Goal: Information Seeking & Learning: Learn about a topic

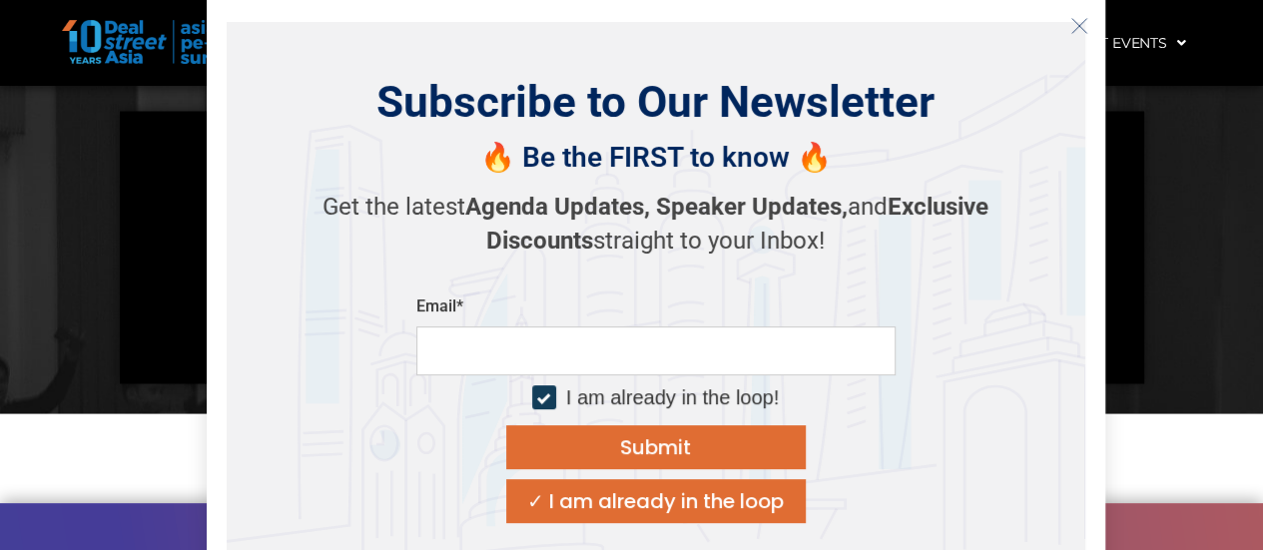
scroll to position [2196, 0]
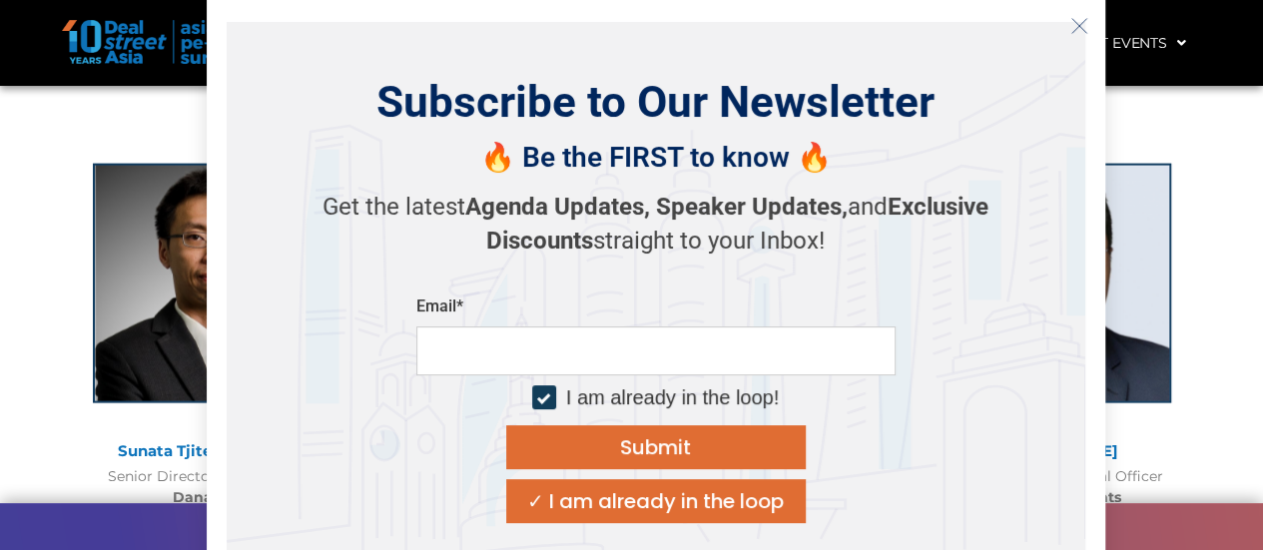
click at [1080, 27] on line "Close" at bounding box center [1078, 25] width 14 height 14
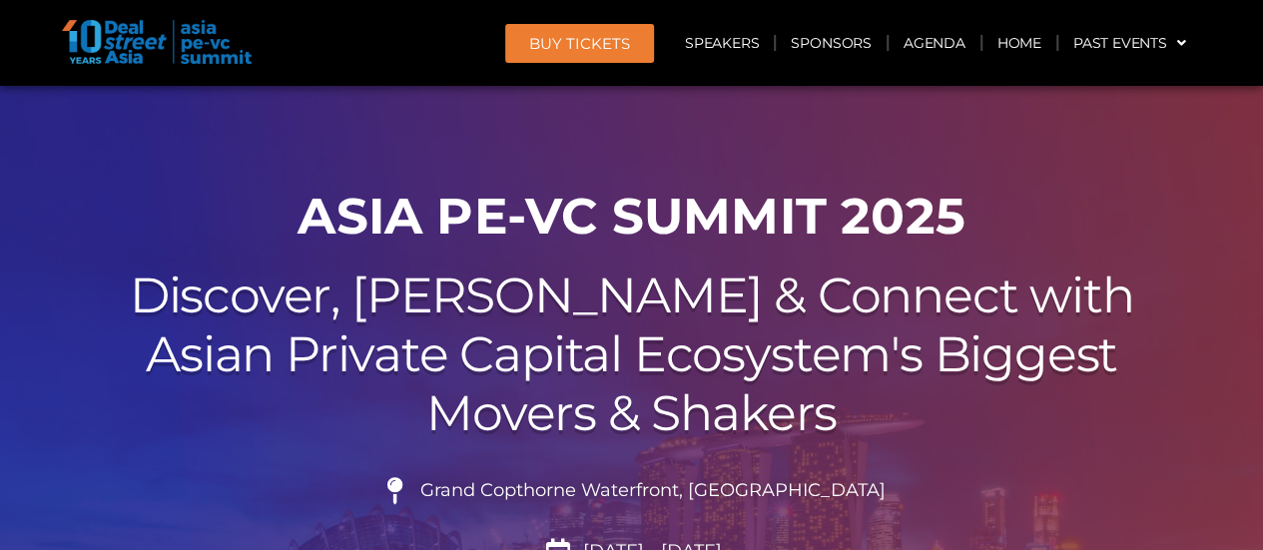
scroll to position [0, 0]
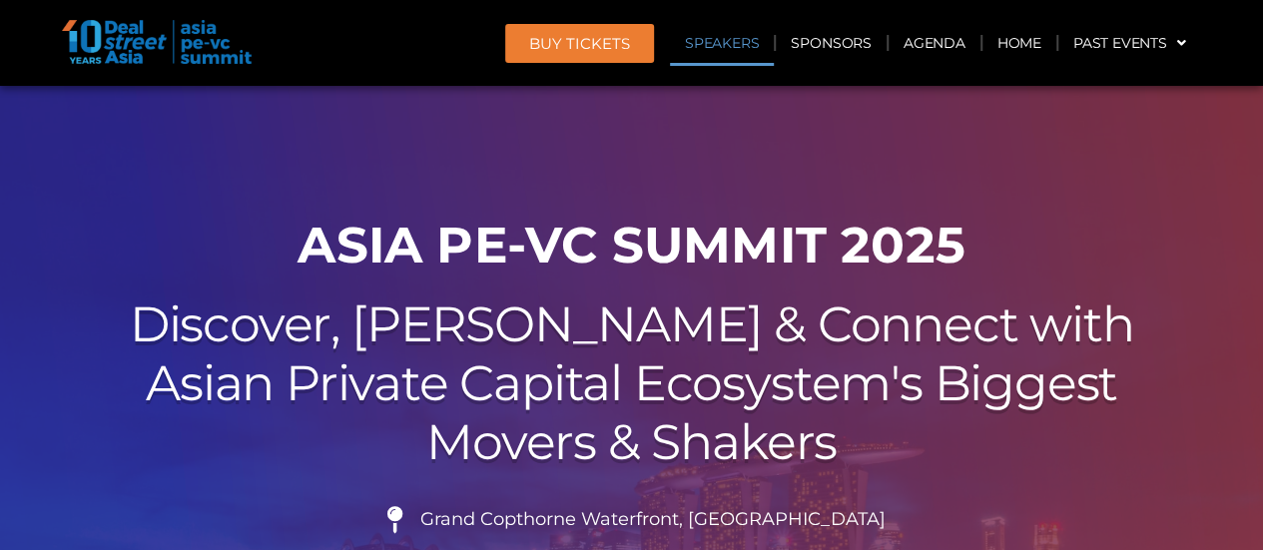
click at [750, 53] on link "Speakers" at bounding box center [722, 43] width 104 height 46
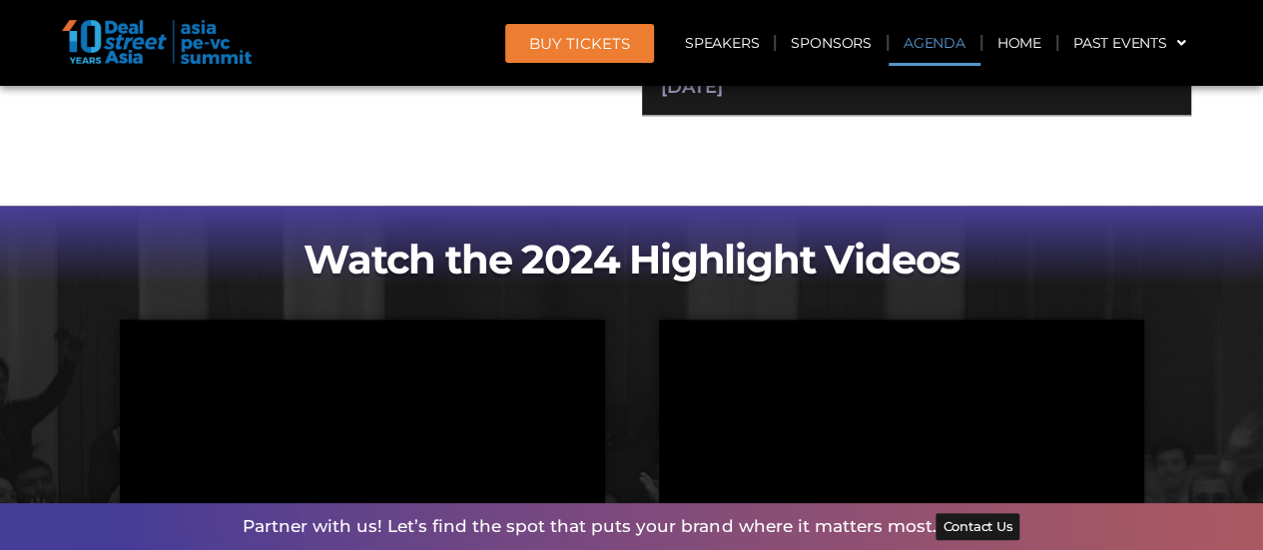
click at [942, 51] on link "Agenda" at bounding box center [934, 43] width 92 height 46
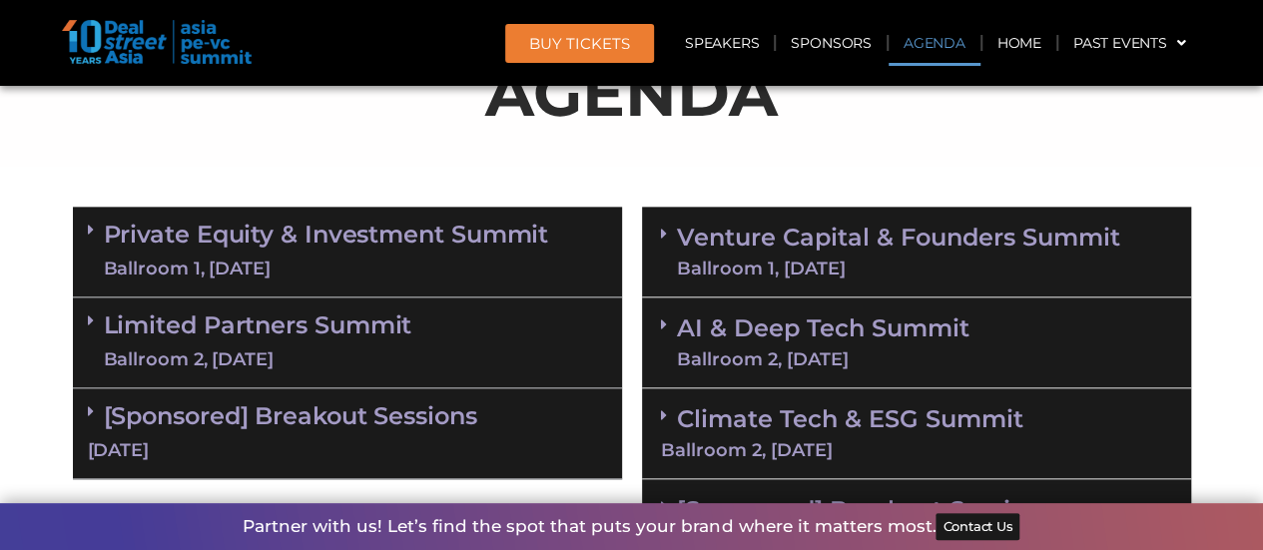
scroll to position [1162, 0]
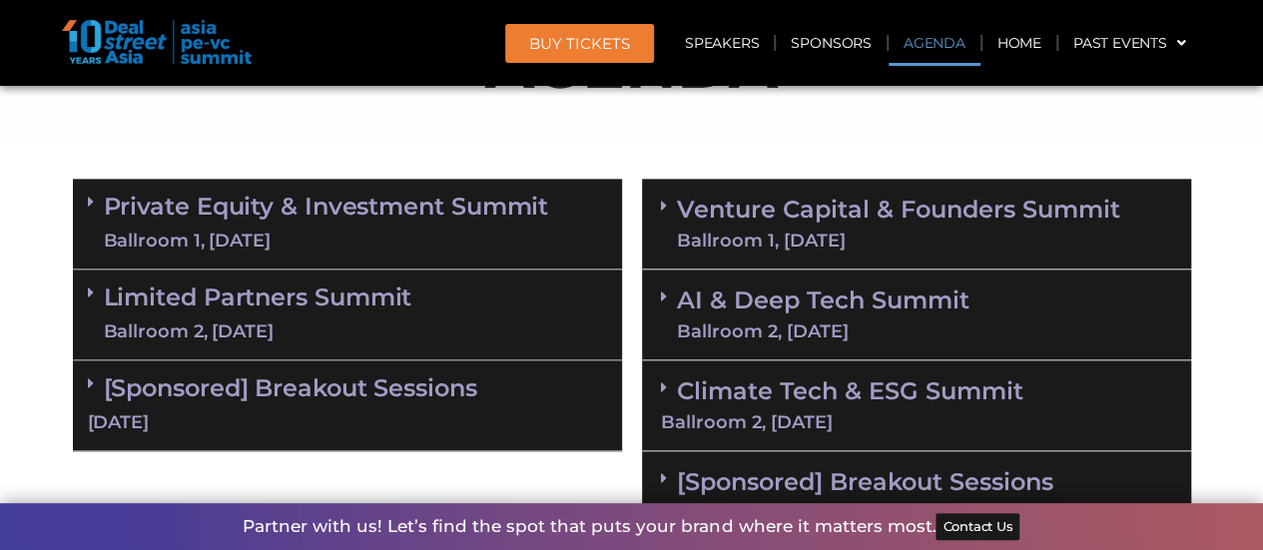
click at [605, 212] on div "Private Equity & Investment Summit Ballroom 1, 10 Sept" at bounding box center [347, 224] width 549 height 91
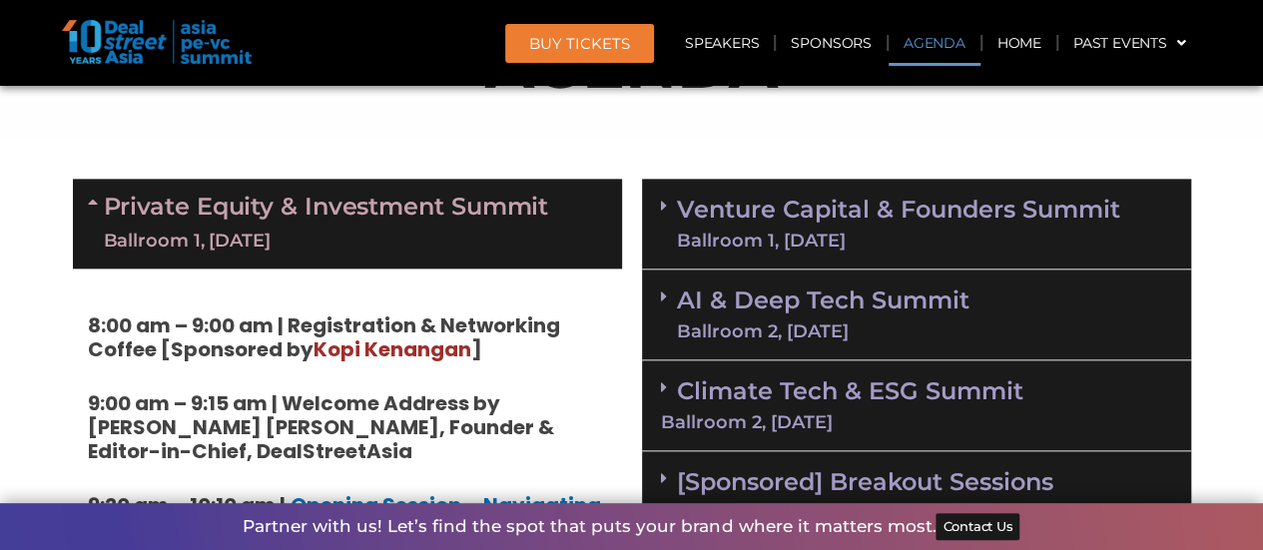
click at [578, 211] on div "Private Equity & Investment Summit Ballroom 1, 10 Sept" at bounding box center [347, 224] width 549 height 90
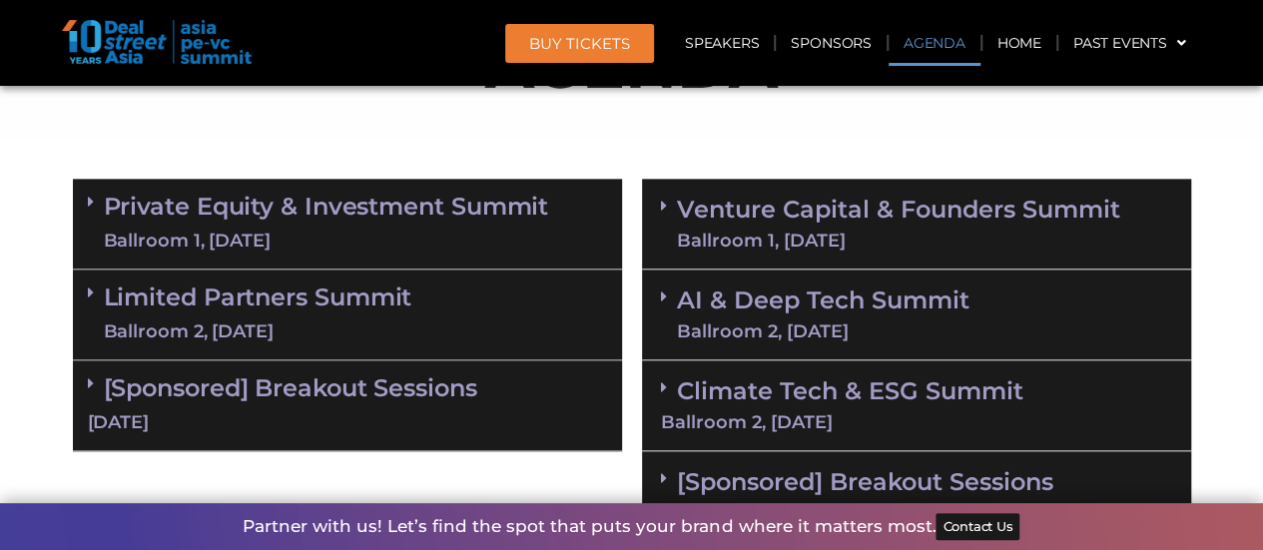
click at [504, 414] on div "[DATE]" at bounding box center [347, 422] width 519 height 25
click at [517, 328] on div "Limited Partners Summit Ballroom 2, 10 Sept" at bounding box center [347, 315] width 549 height 91
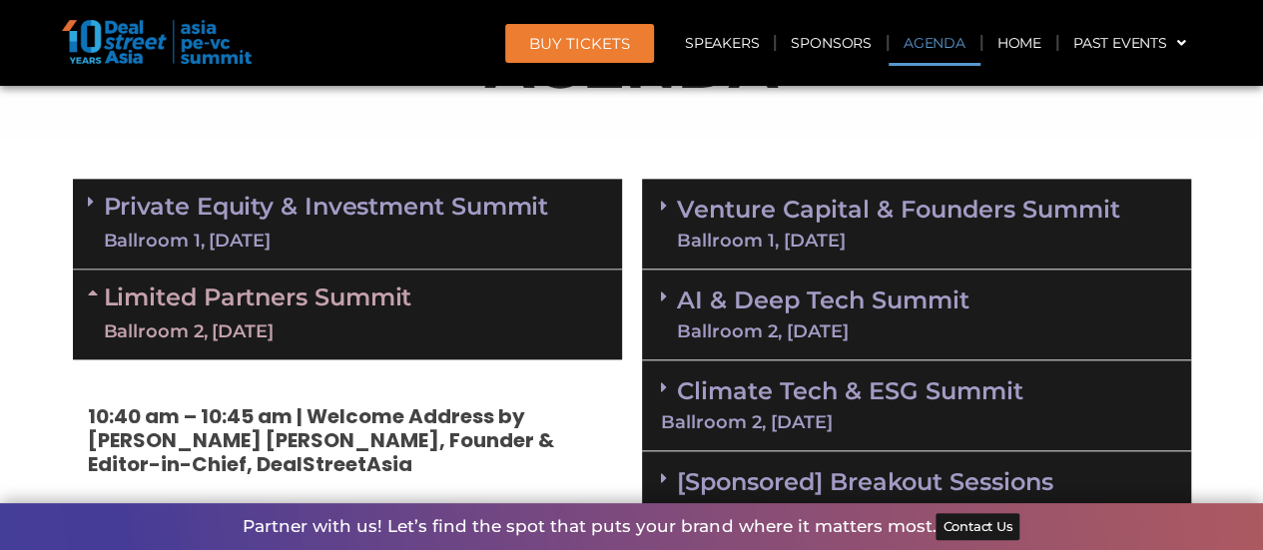
click at [559, 237] on div "Private Equity & Investment Summit Ballroom 1, 10 Sept" at bounding box center [347, 224] width 549 height 91
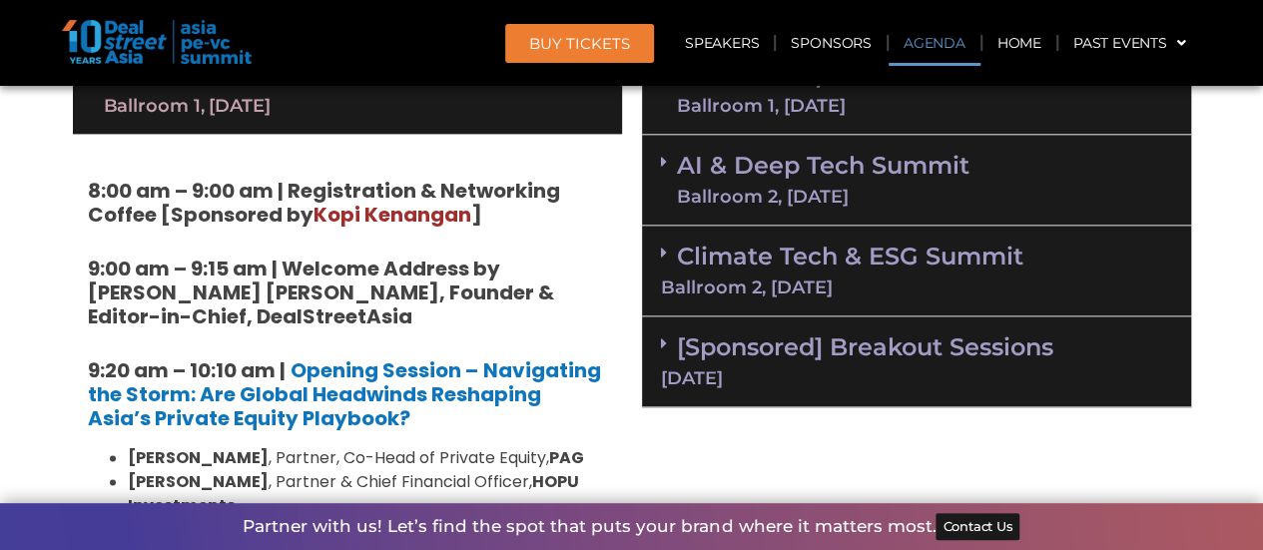
scroll to position [1362, 0]
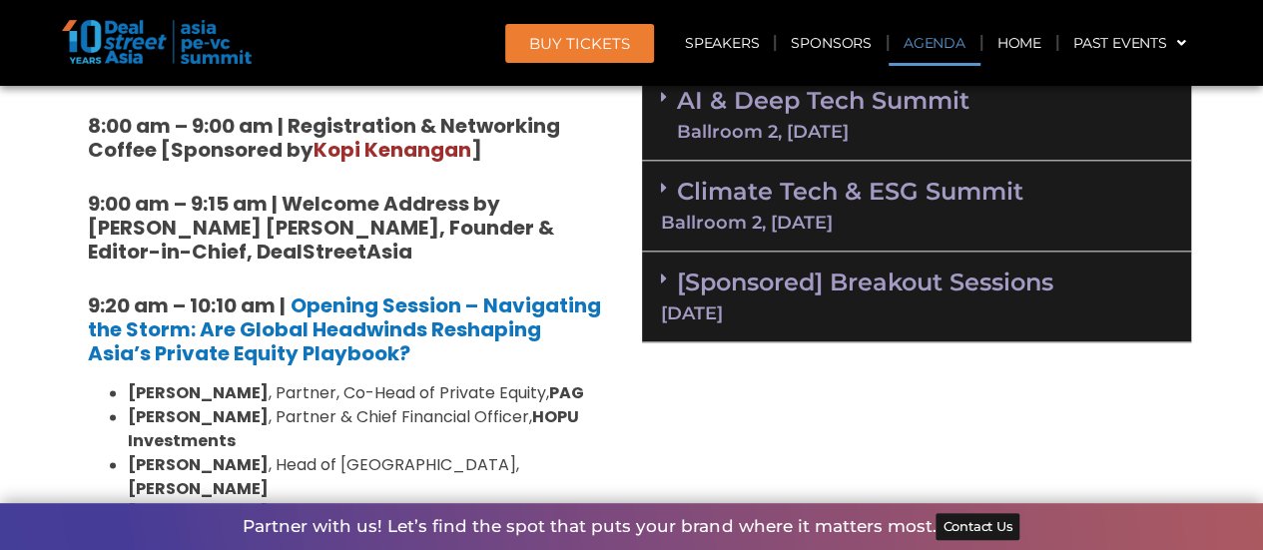
click at [886, 280] on link "[Sponsored] Breakout Sessions 11 Sept" at bounding box center [916, 295] width 511 height 55
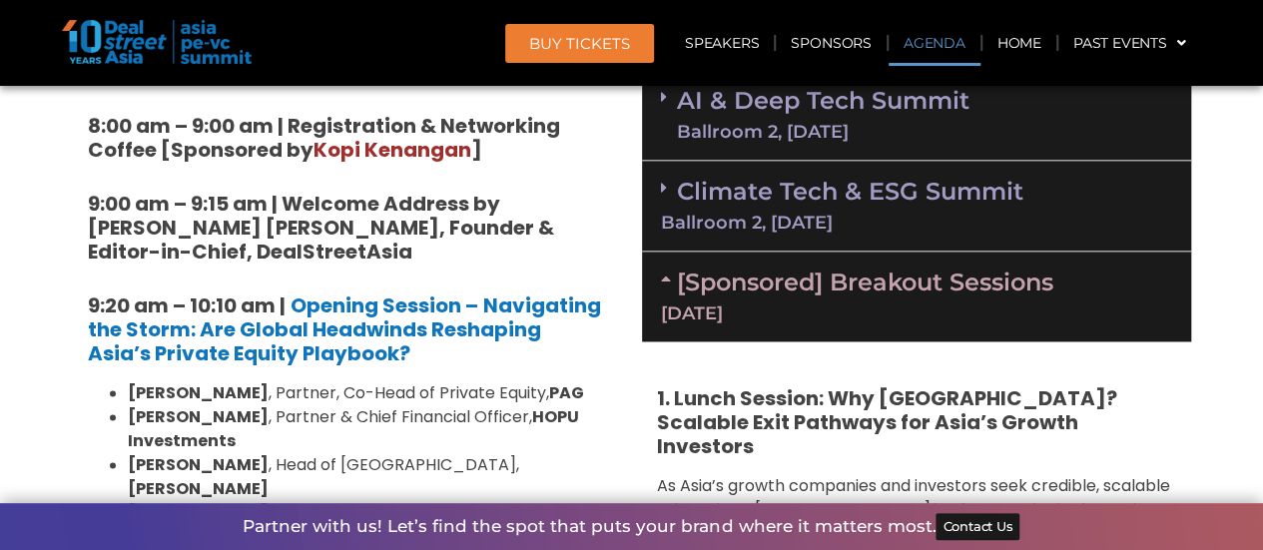
click at [892, 230] on div "Ballroom 2, [DATE]" at bounding box center [916, 223] width 511 height 18
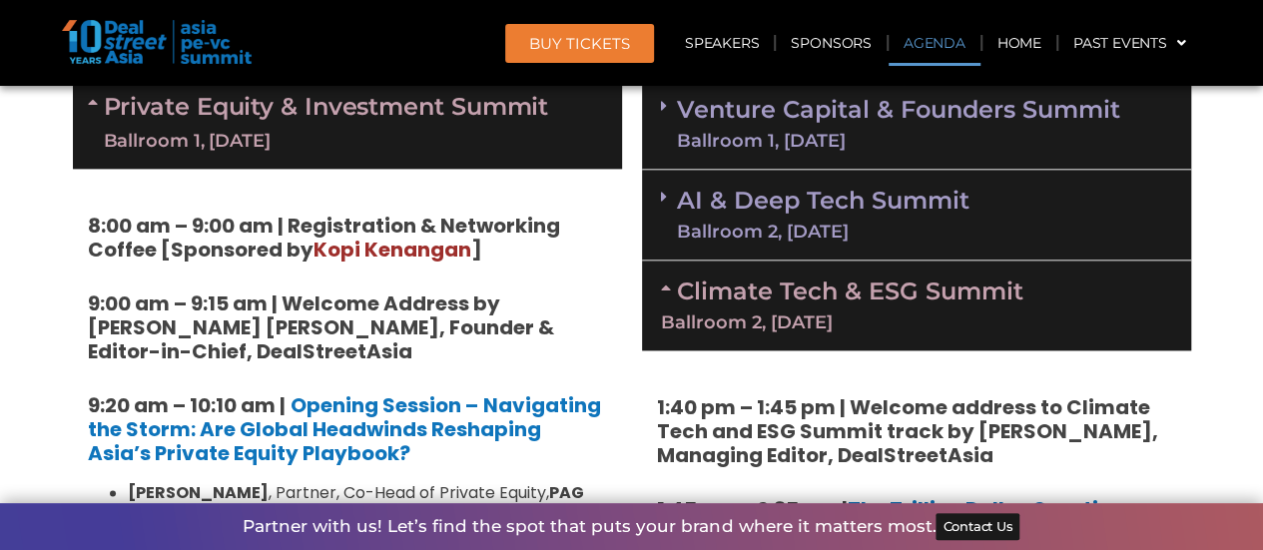
click at [828, 214] on link "AI & Deep Tech Summit Ballroom 2, 11 Sept" at bounding box center [823, 215] width 292 height 52
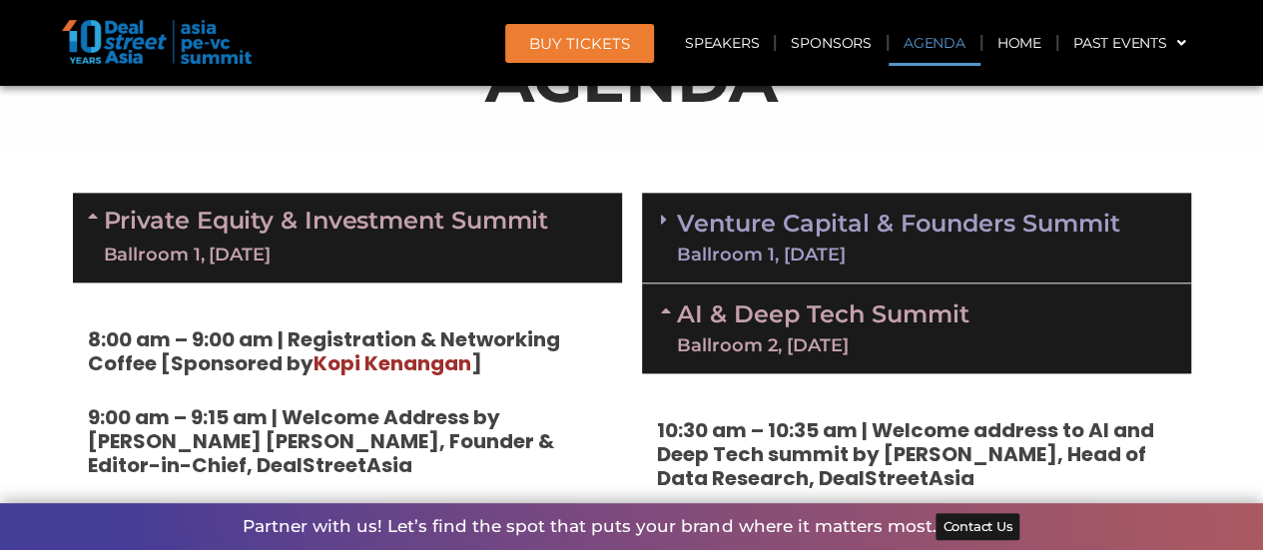
scroll to position [1062, 0]
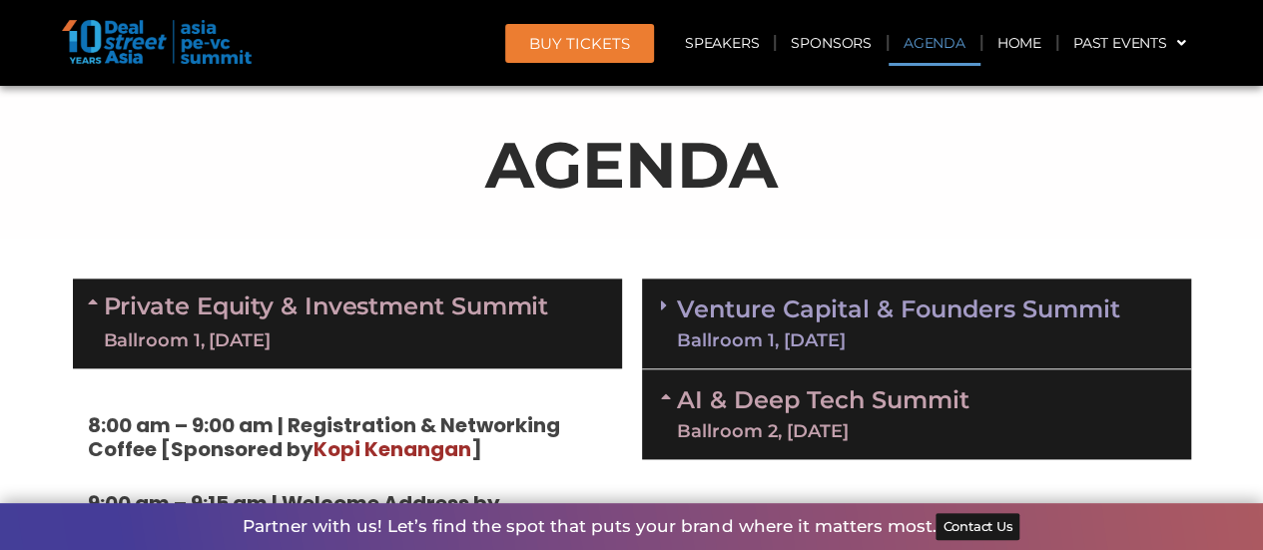
click at [771, 281] on div "Venture Capital & Founders​ Summit Ballroom 1, 11 Sept" at bounding box center [916, 324] width 549 height 91
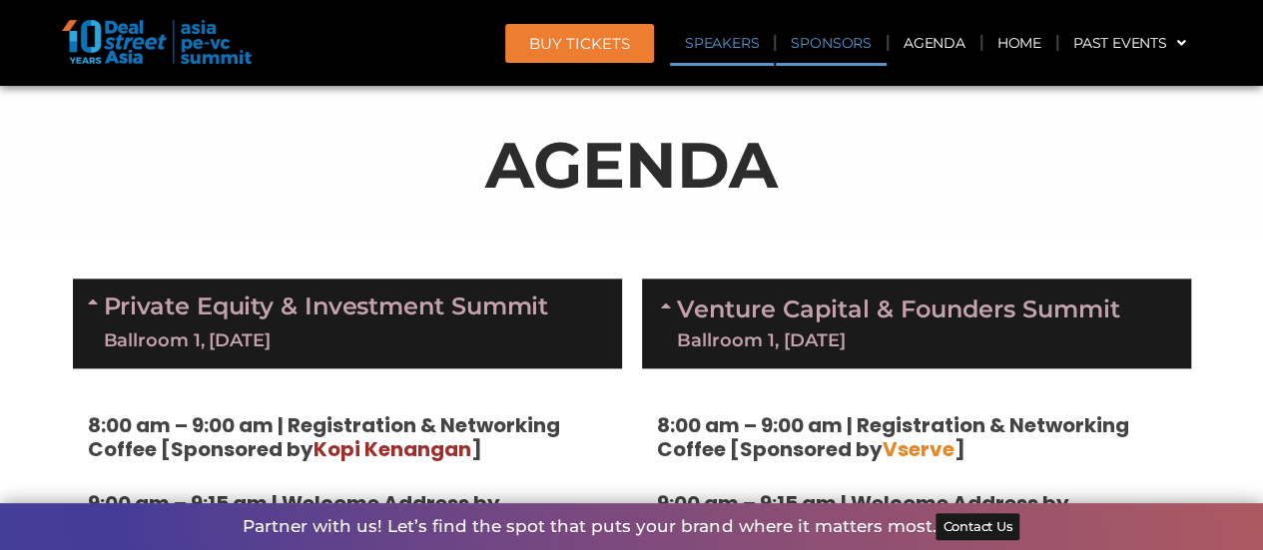
scroll to position [2870, 0]
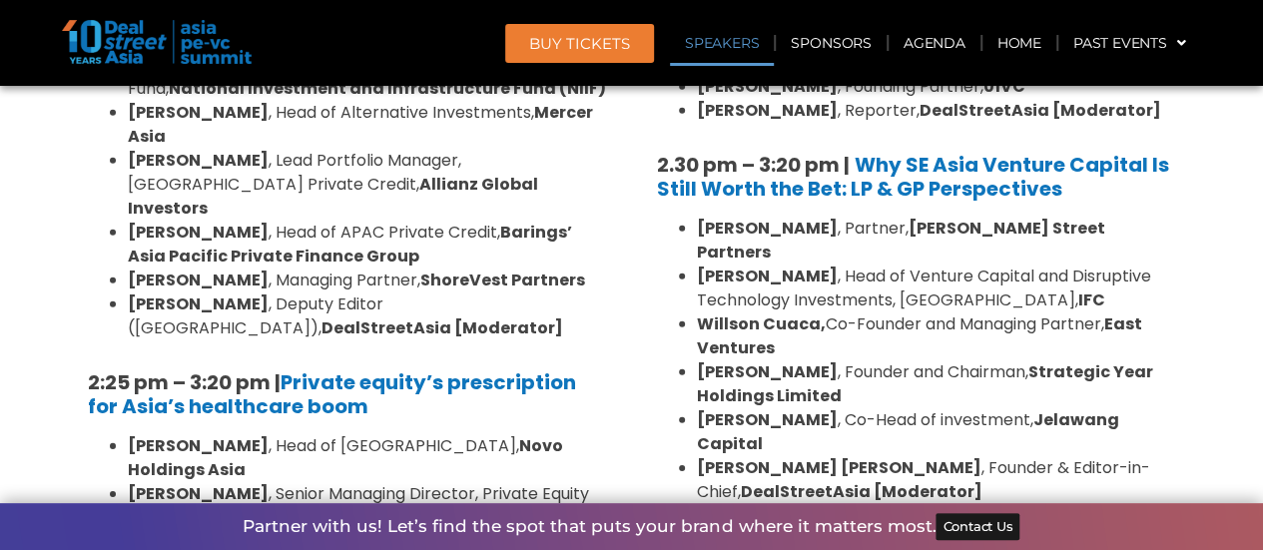
click at [1085, 265] on li "Geetali Kumar , Head of Venture Capital and Disruptive Technology Investments, …" at bounding box center [936, 289] width 479 height 48
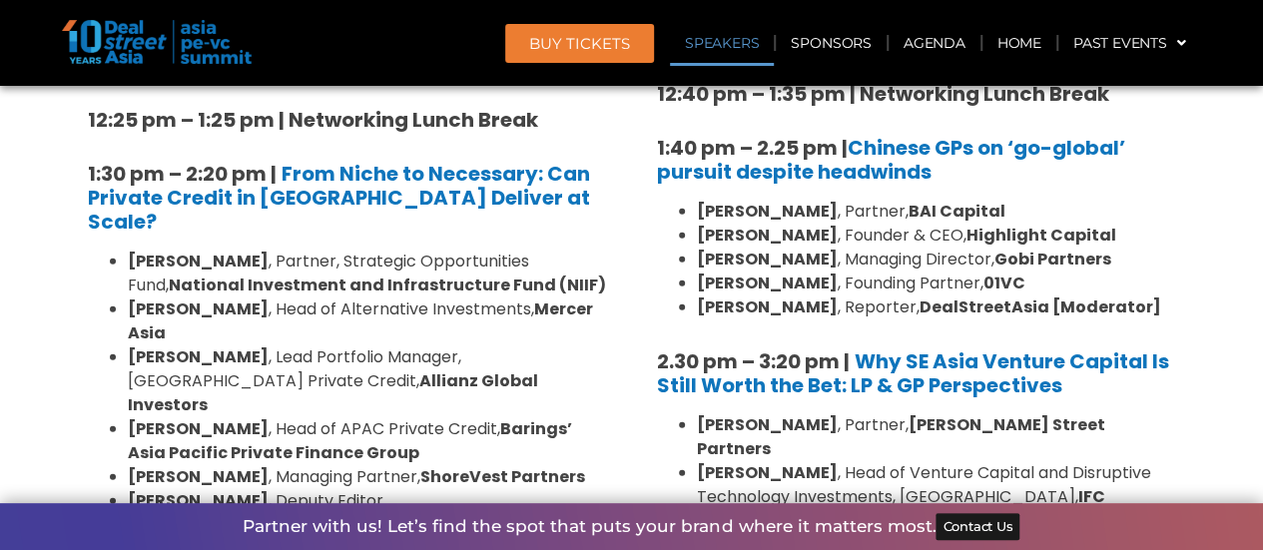
scroll to position [2670, 0]
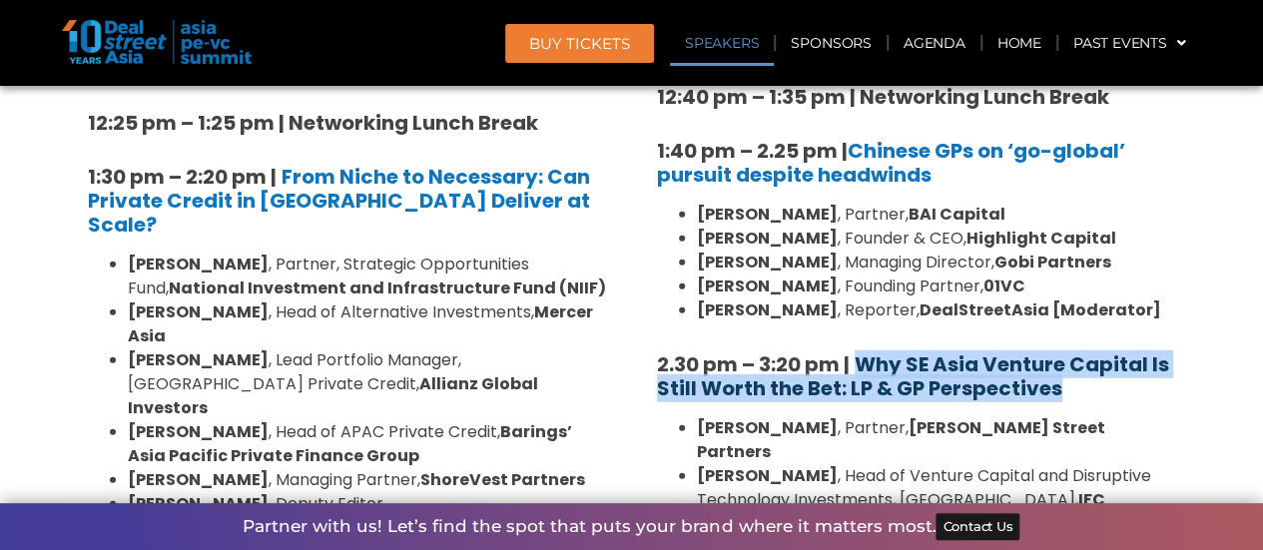
drag, startPoint x: 1101, startPoint y: 321, endPoint x: 861, endPoint y: 298, distance: 241.7
click at [861, 352] on h5 "2.30 pm – 3:20 pm | Why SE Asia Venture Capital Is Still Worth the Bet: LP & GP…" at bounding box center [916, 376] width 519 height 48
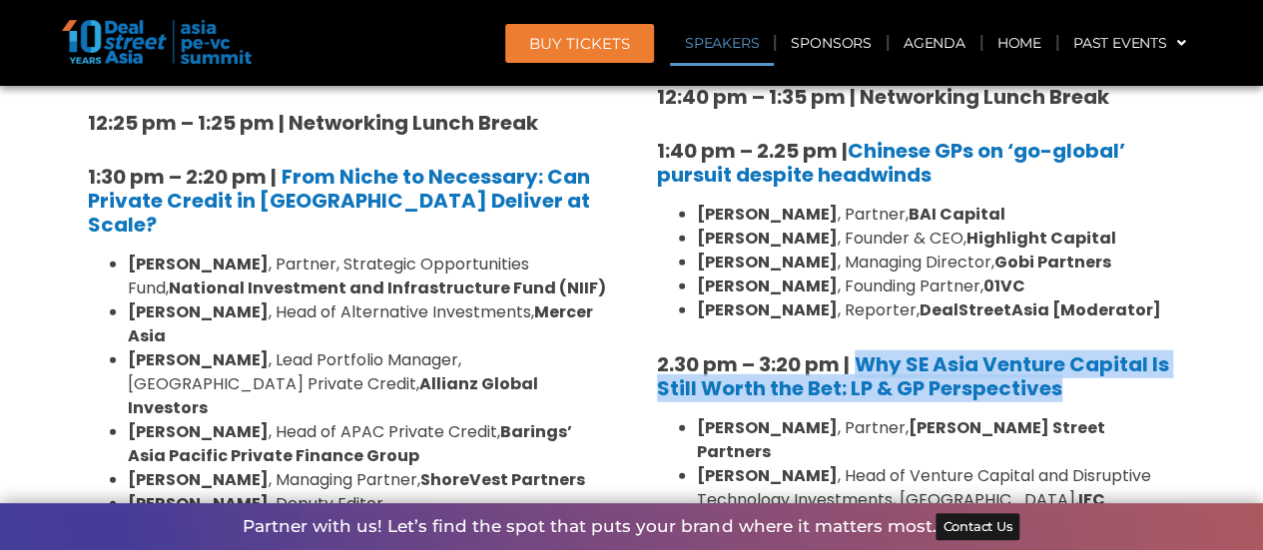
copy b "Why SE Asia Venture Capital Is Still Worth the Bet: LP & GP Perspectives"
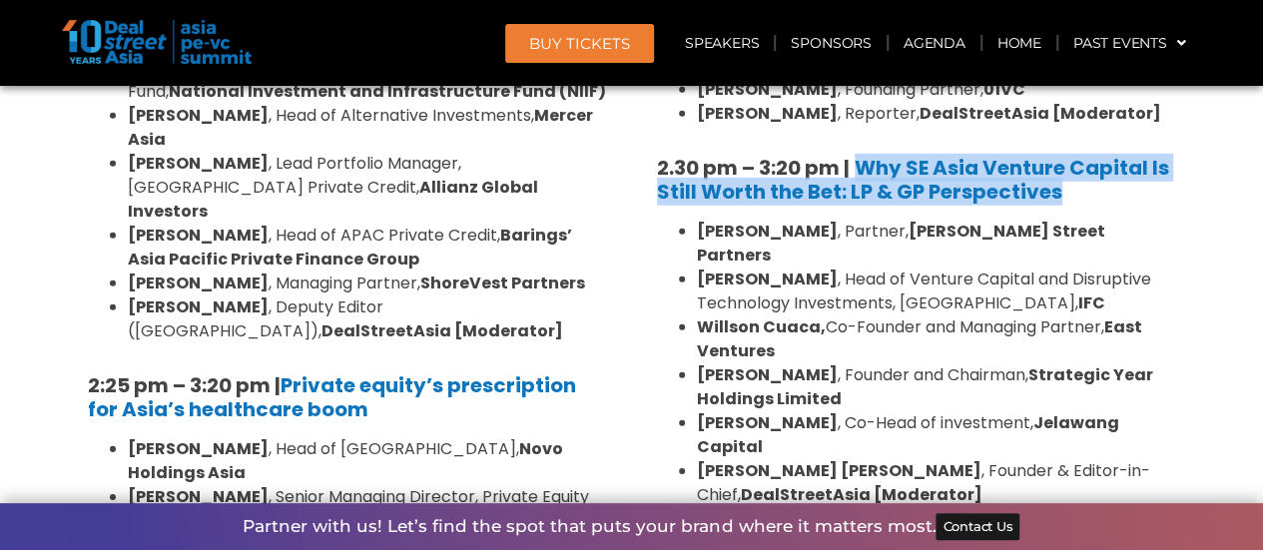
scroll to position [2795, 0]
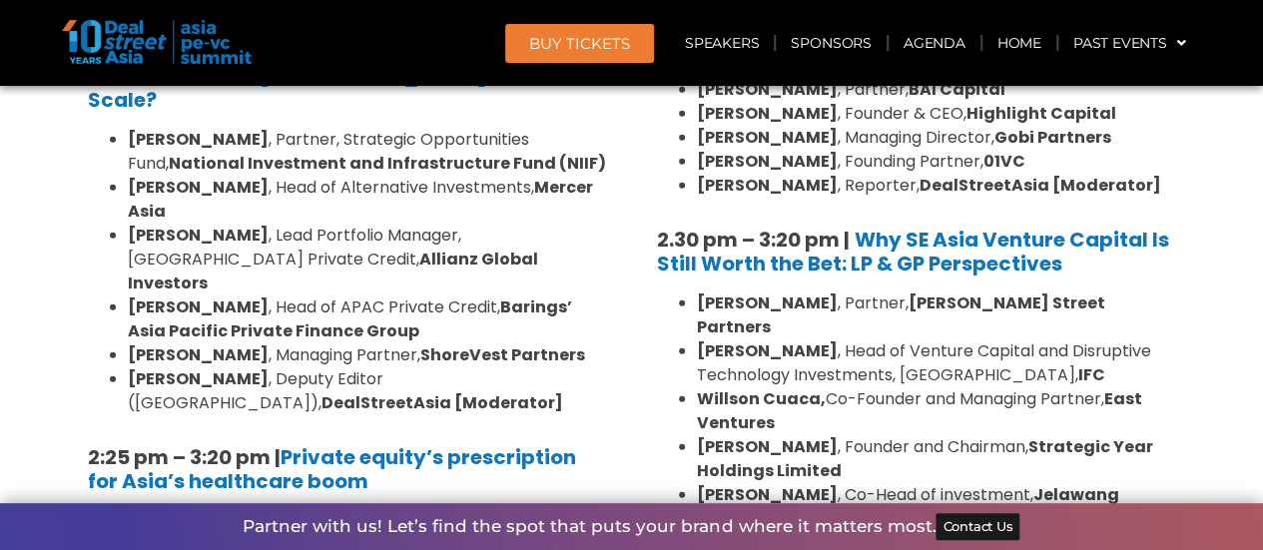
click at [989, 339] on li "Geetali Kumar , Head of Venture Capital and Disruptive Technology Investments, …" at bounding box center [936, 363] width 479 height 48
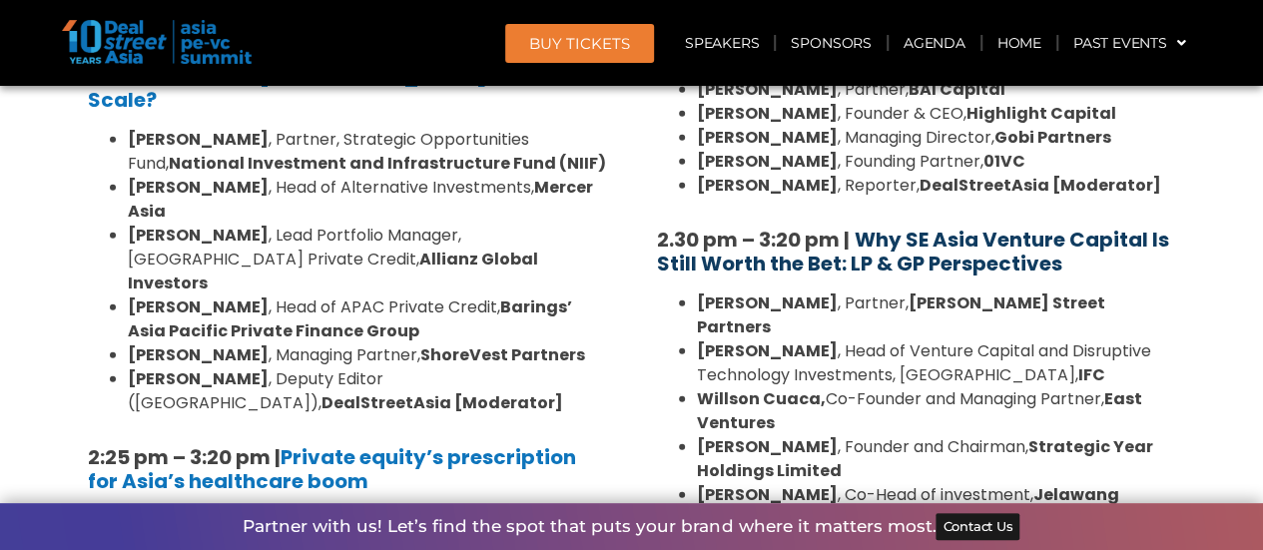
click at [984, 226] on b "Why SE Asia Venture Capital Is Still Worth the Bet: LP & GP Perspectives" at bounding box center [913, 252] width 512 height 52
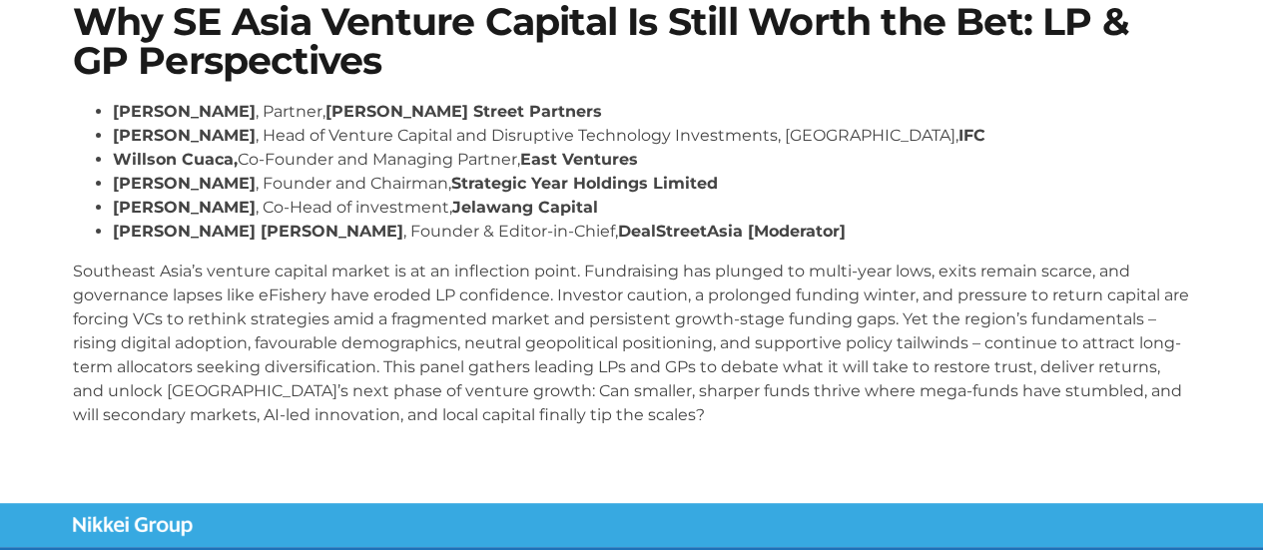
scroll to position [200, 0]
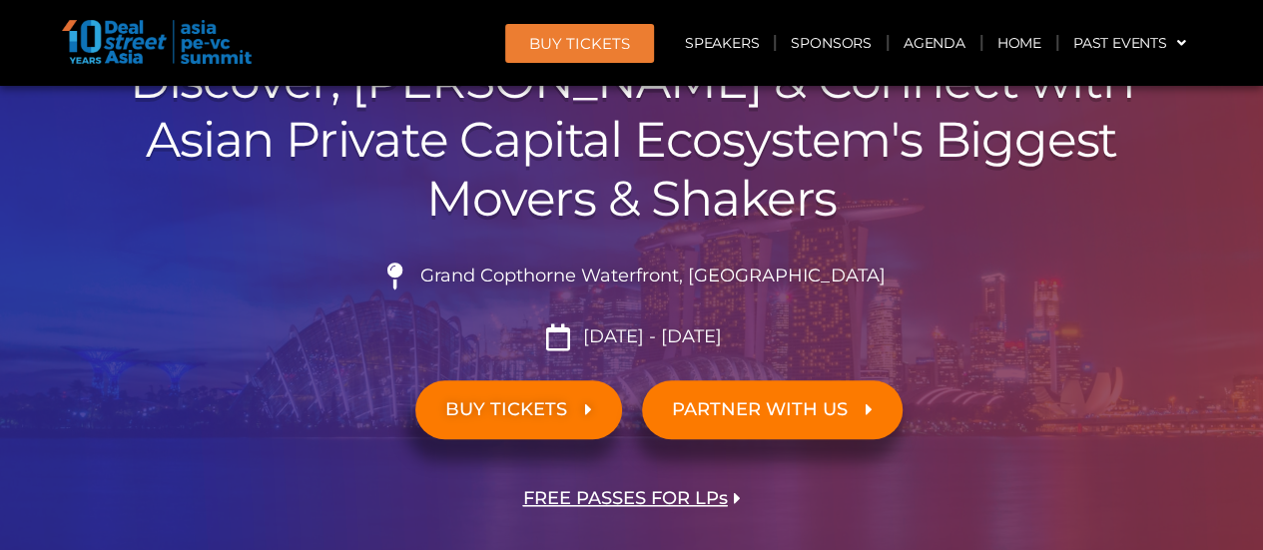
scroll to position [146, 0]
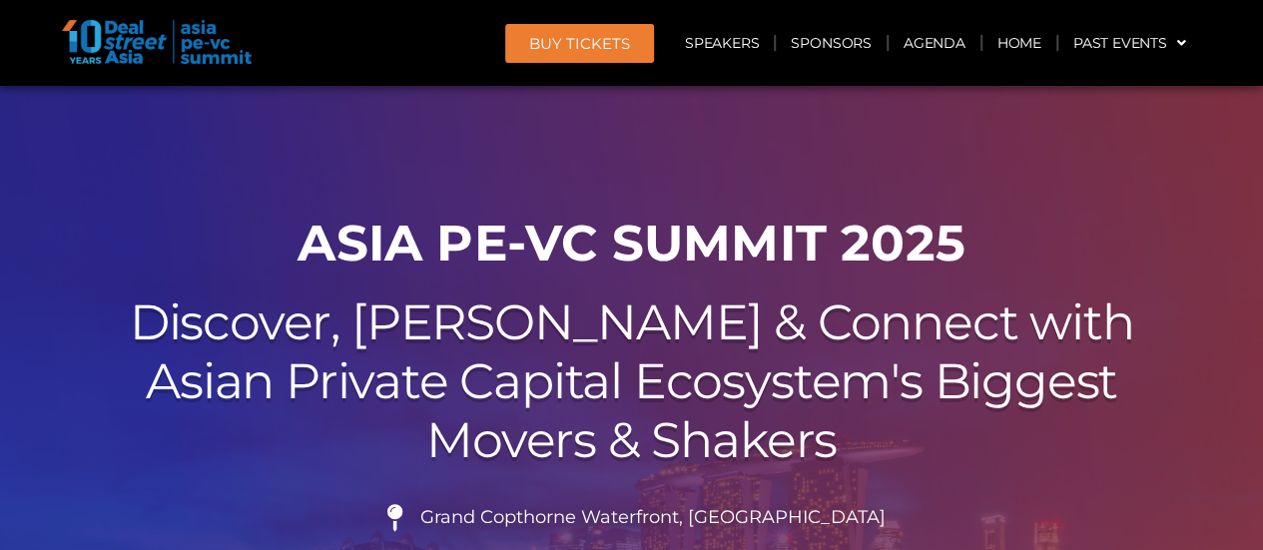
click at [171, 43] on img at bounding box center [157, 42] width 190 height 44
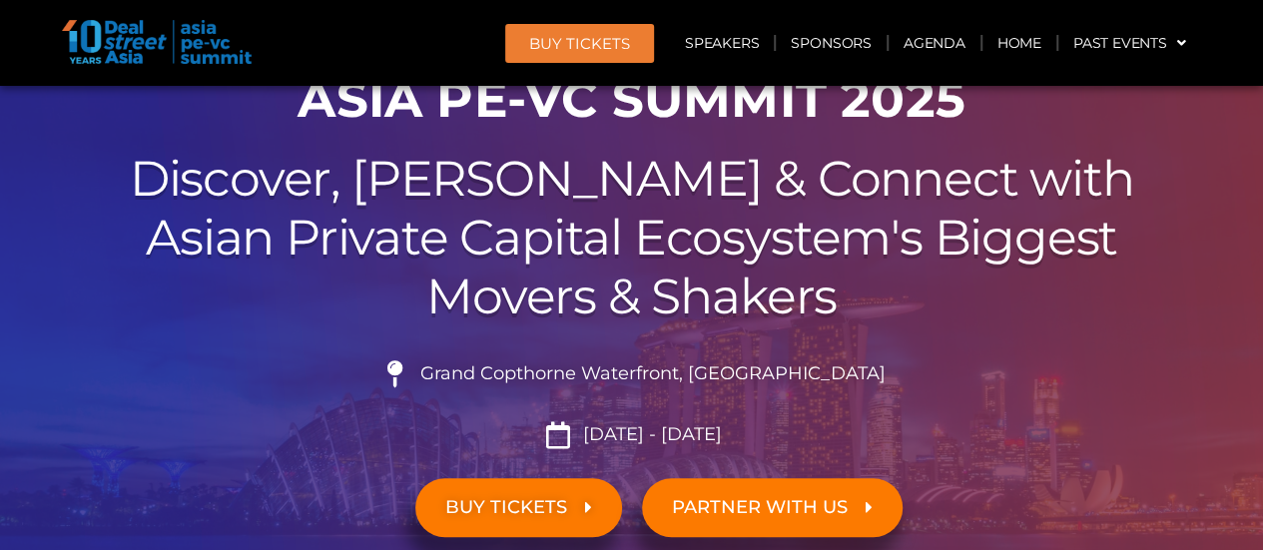
click at [128, 43] on img at bounding box center [157, 42] width 190 height 44
click at [214, 46] on img at bounding box center [157, 42] width 190 height 44
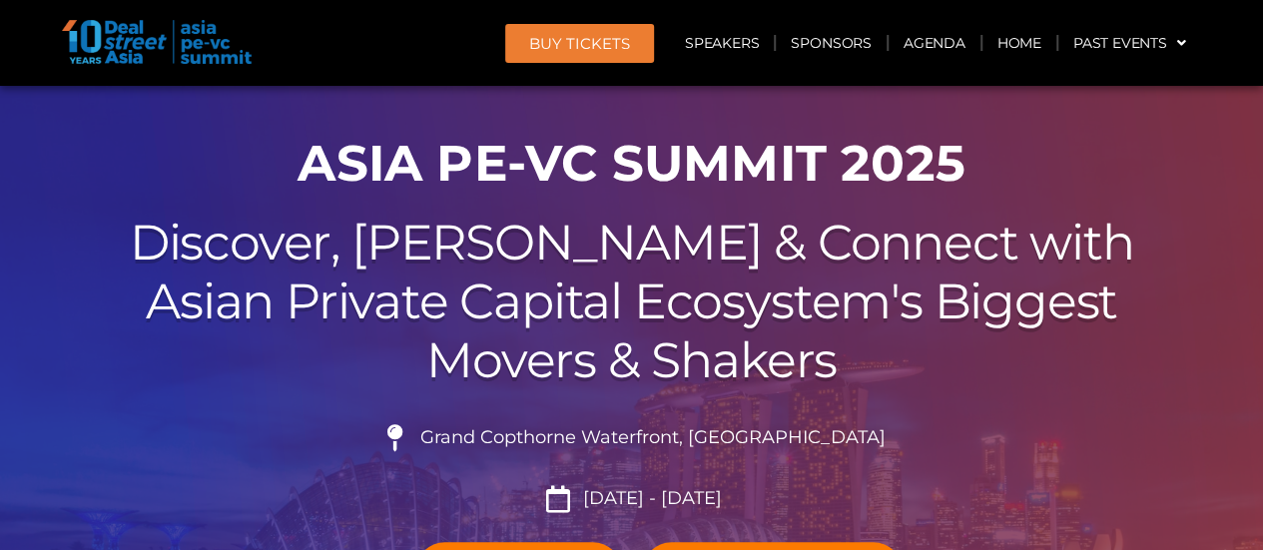
scroll to position [0, 0]
